Goal: Find specific page/section: Find specific page/section

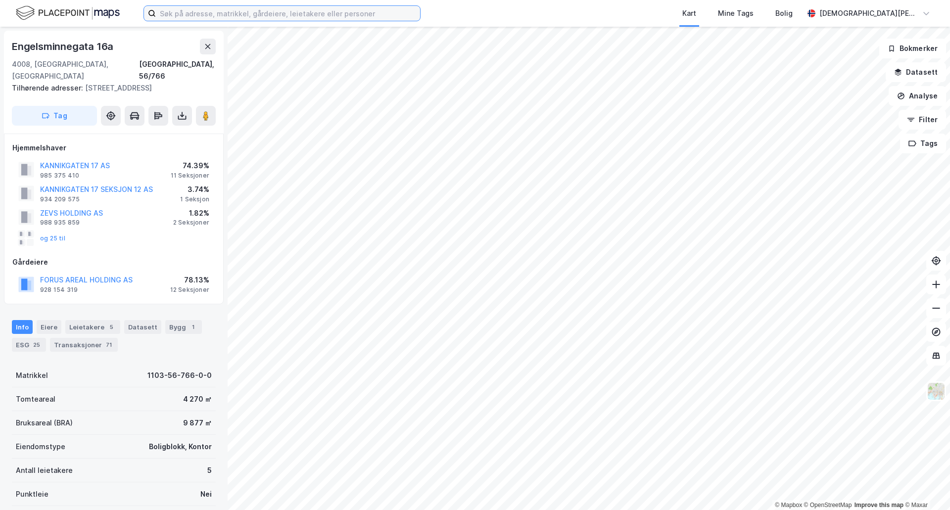
click at [290, 18] on input at bounding box center [288, 13] width 264 height 15
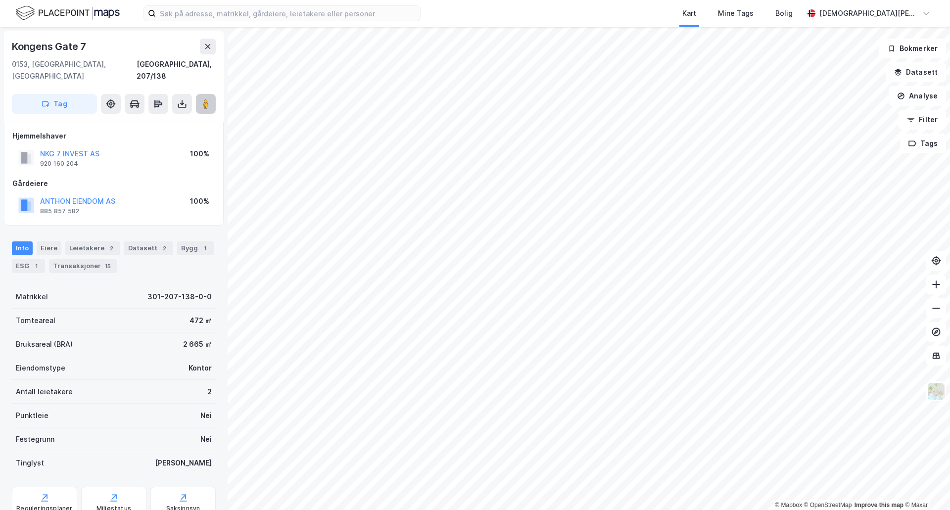
click at [202, 99] on icon at bounding box center [206, 104] width 10 height 10
